Goal: Transaction & Acquisition: Book appointment/travel/reservation

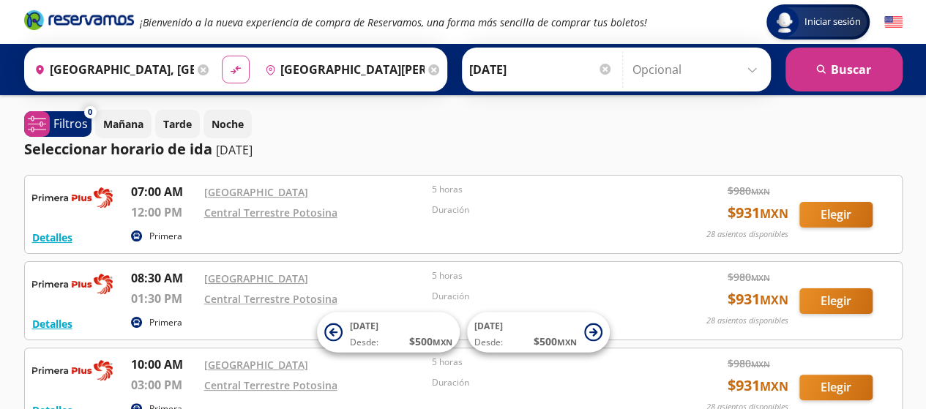
click at [234, 67] on icon "material-symbols:compare-arrows-rounded" at bounding box center [235, 70] width 13 height 14
type input "[GEOGRAPHIC_DATA][PERSON_NAME], [GEOGRAPHIC_DATA][PERSON_NAME]"
type input "[GEOGRAPHIC_DATA], [GEOGRAPHIC_DATA]"
click at [137, 67] on input "[GEOGRAPHIC_DATA][PERSON_NAME], [GEOGRAPHIC_DATA][PERSON_NAME]" at bounding box center [111, 69] width 165 height 37
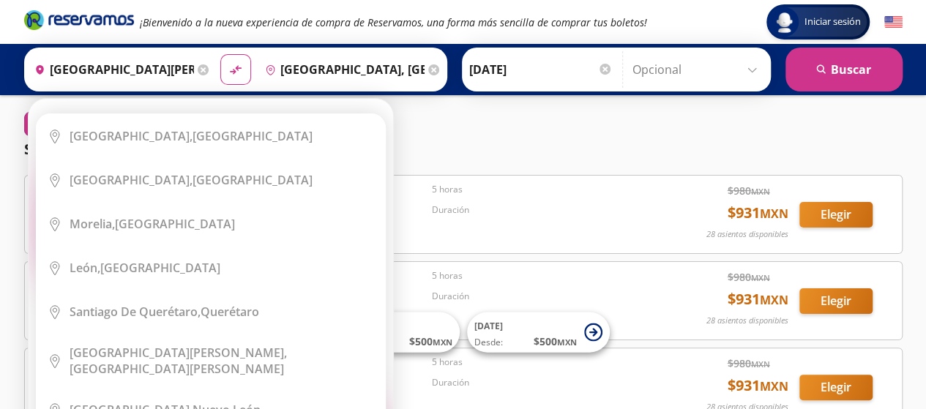
click at [199, 67] on icon at bounding box center [203, 69] width 11 height 11
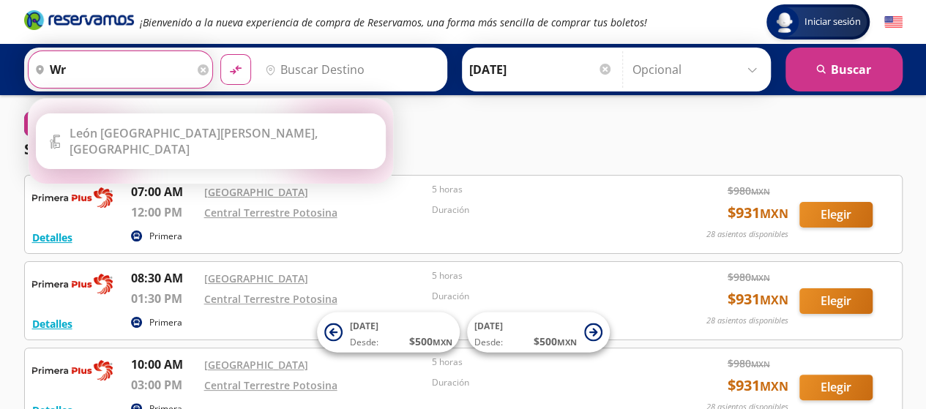
type input "w"
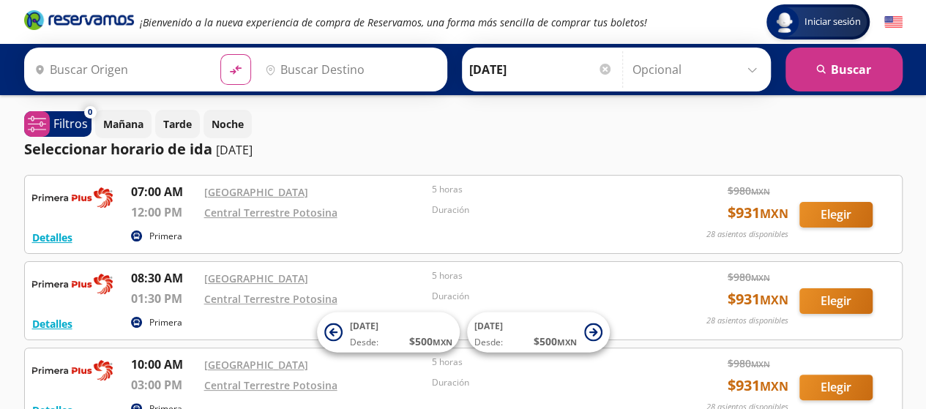
click at [600, 72] on div at bounding box center [604, 69] width 11 height 11
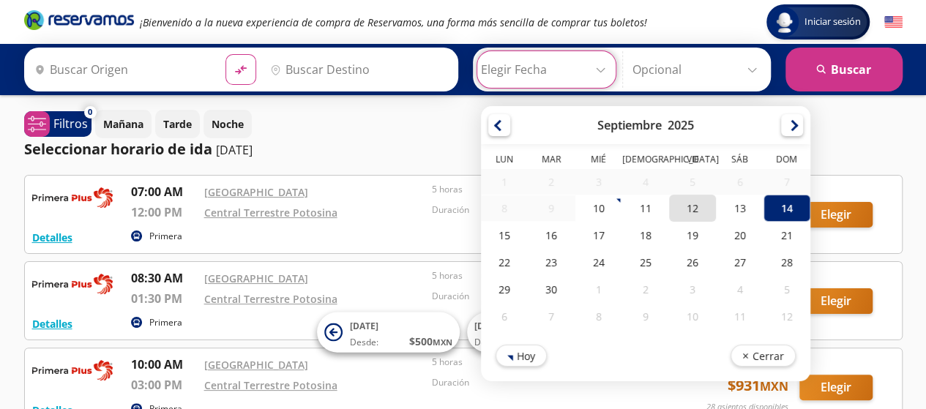
click at [678, 206] on div "12" at bounding box center [692, 208] width 47 height 27
type input "[DATE]"
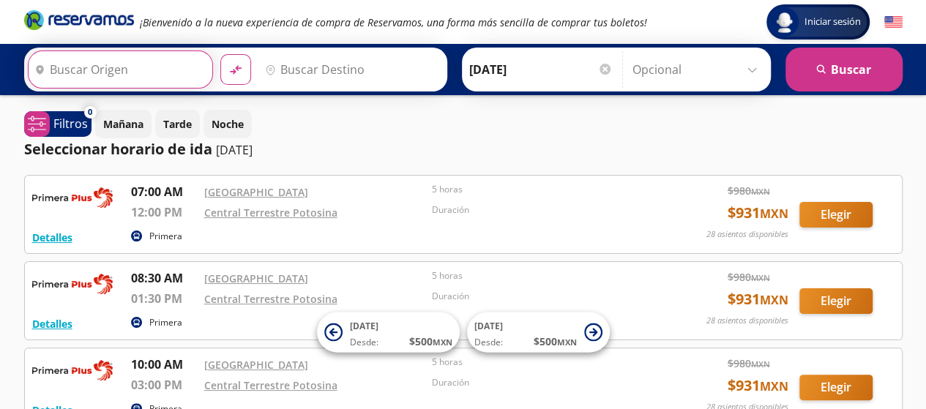
click at [116, 67] on input "Origen" at bounding box center [119, 69] width 180 height 37
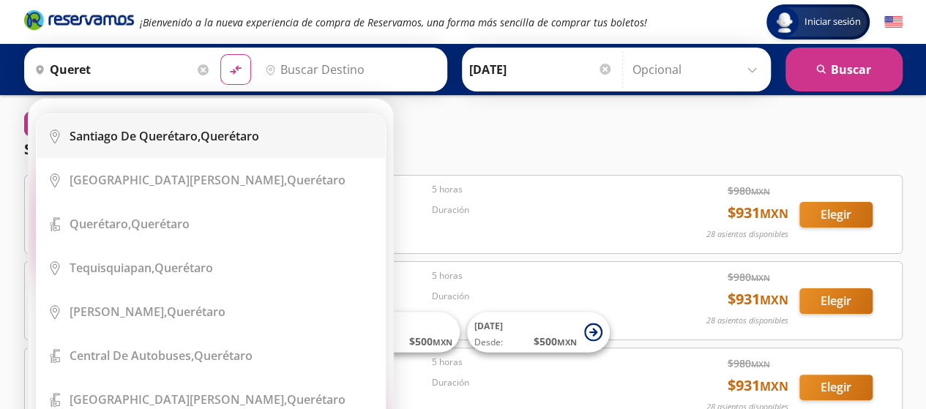
click at [170, 138] on b "Santiago de Querétaro," at bounding box center [135, 136] width 131 height 16
type input "Santiago de Querétaro, [GEOGRAPHIC_DATA]"
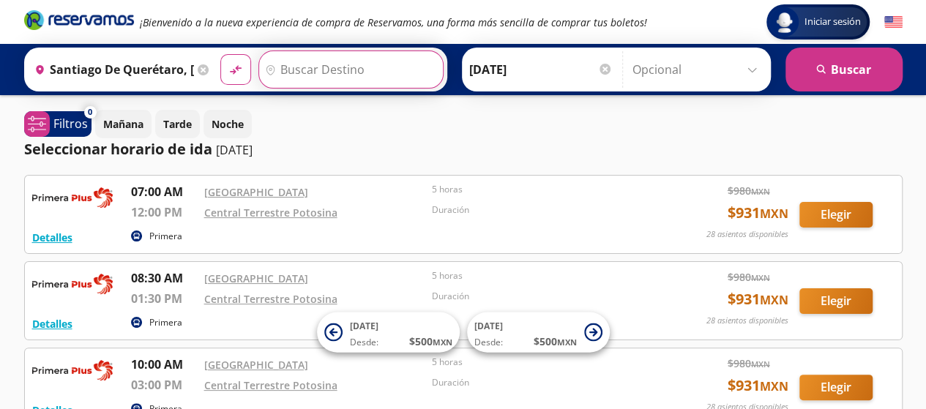
click at [339, 78] on input "Destino" at bounding box center [349, 69] width 180 height 37
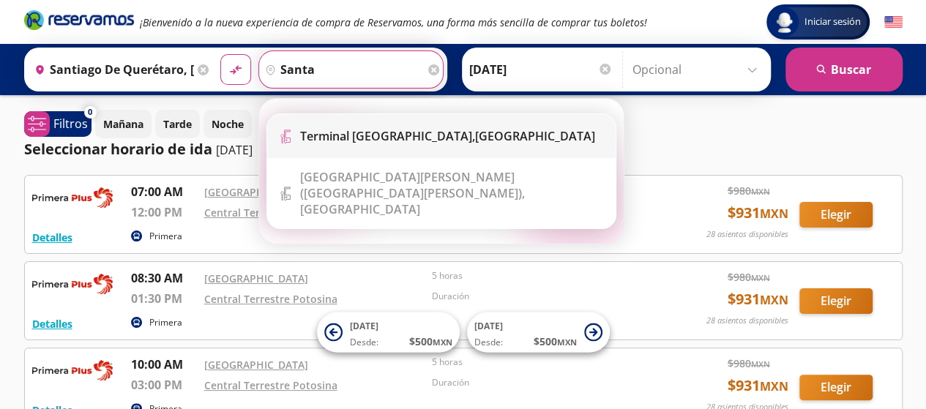
click at [399, 134] on b "Terminal [GEOGRAPHIC_DATA]," at bounding box center [387, 136] width 175 height 16
type input "Terminal [GEOGRAPHIC_DATA], [GEOGRAPHIC_DATA]"
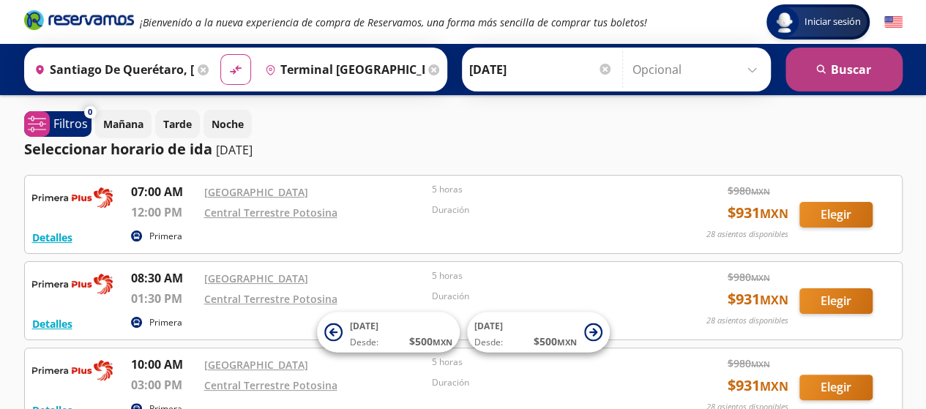
click at [836, 66] on button "search [GEOGRAPHIC_DATA]" at bounding box center [843, 70] width 117 height 44
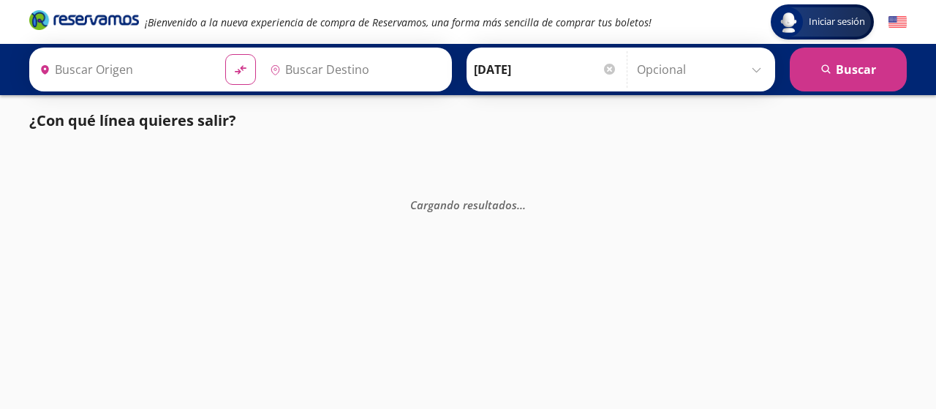
type input "Santiago de Querétaro, [GEOGRAPHIC_DATA]"
type input "Terminal [GEOGRAPHIC_DATA], [GEOGRAPHIC_DATA]"
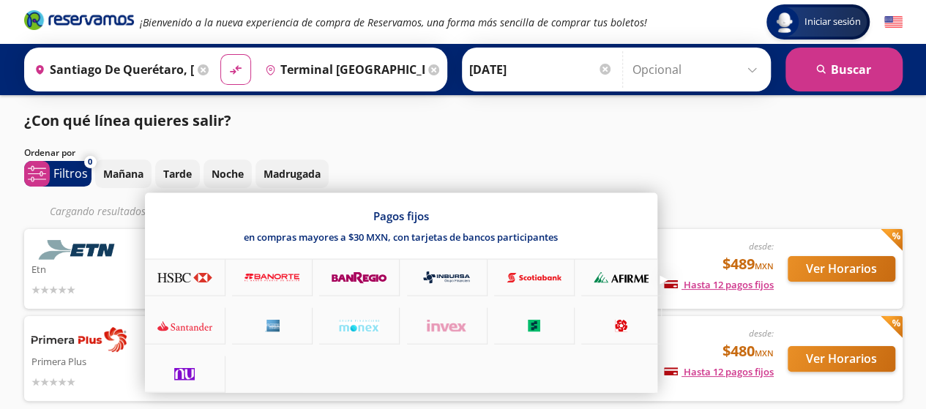
scroll to position [72, 0]
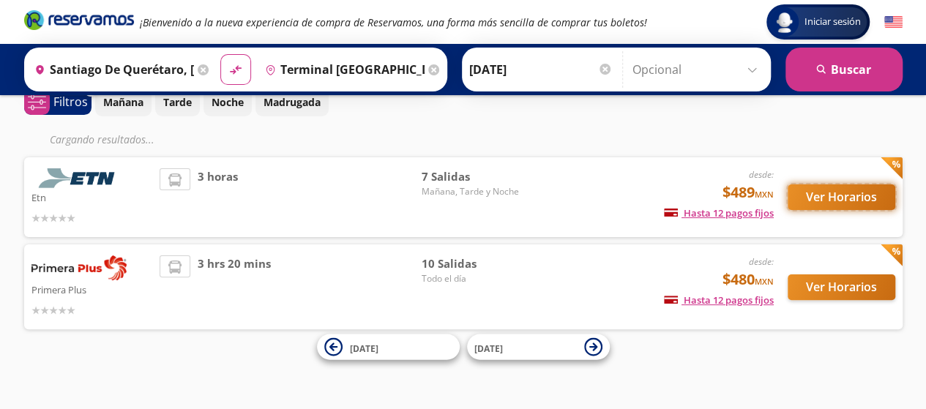
click at [828, 201] on button "Ver Horarios" at bounding box center [841, 197] width 108 height 26
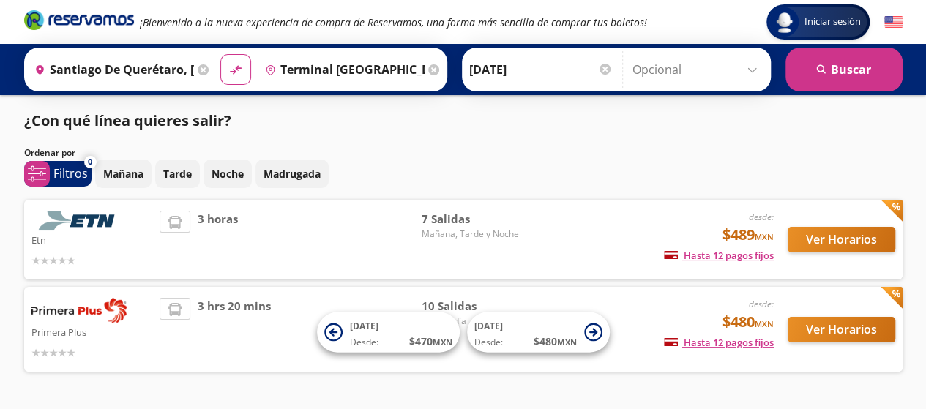
scroll to position [42, 0]
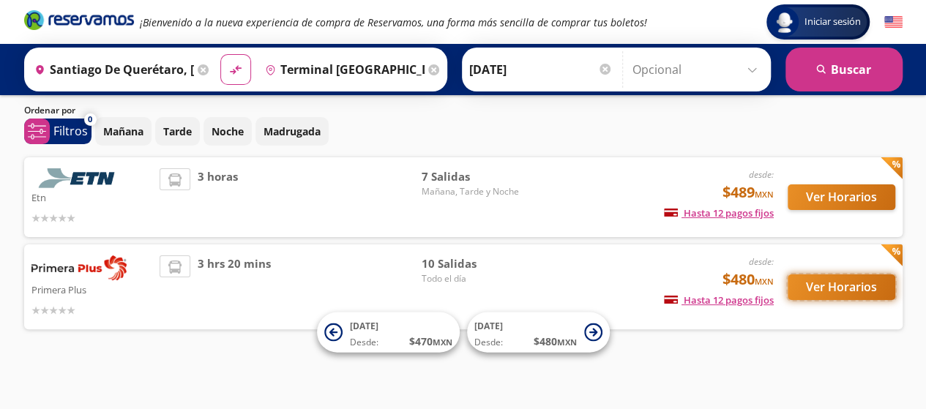
click at [814, 280] on button "Ver Horarios" at bounding box center [841, 287] width 108 height 26
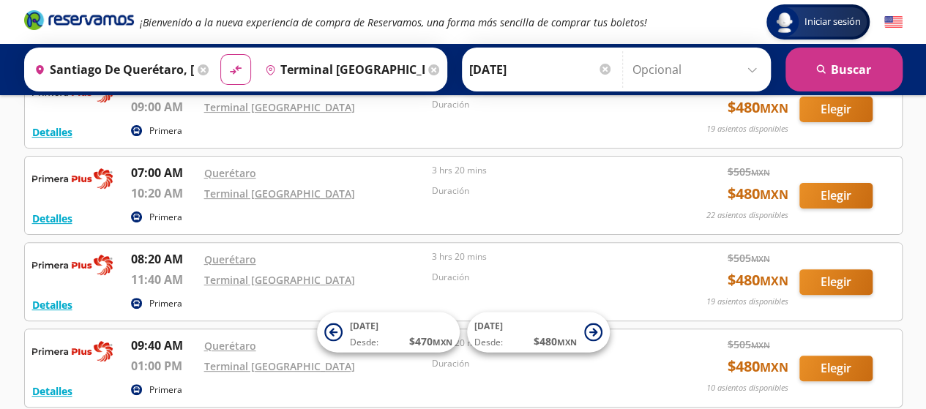
scroll to position [155, 0]
